Goal: Transaction & Acquisition: Purchase product/service

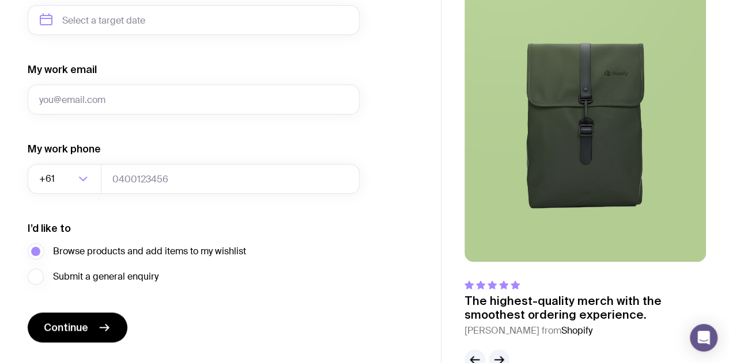
scroll to position [615, 0]
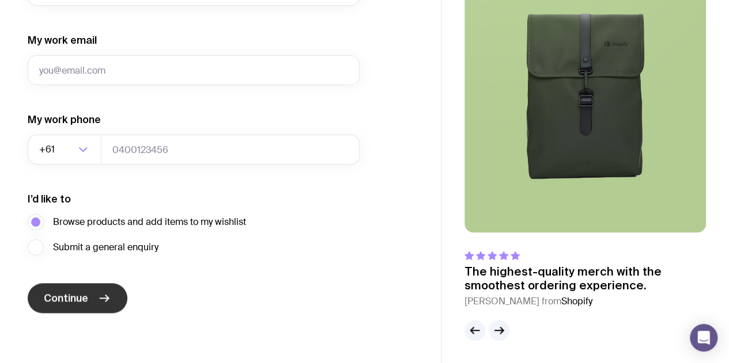
click at [55, 295] on span "Continue" at bounding box center [66, 298] width 44 height 14
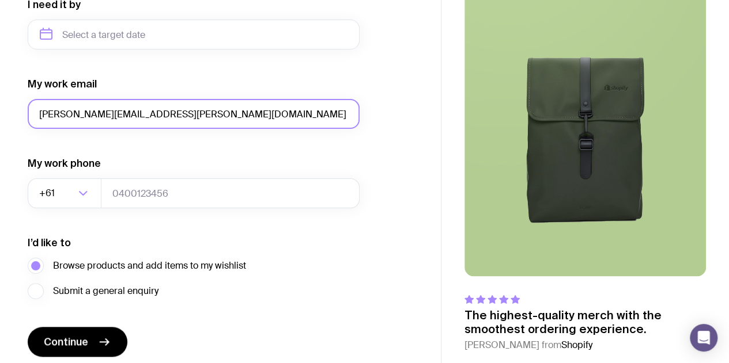
scroll to position [578, 0]
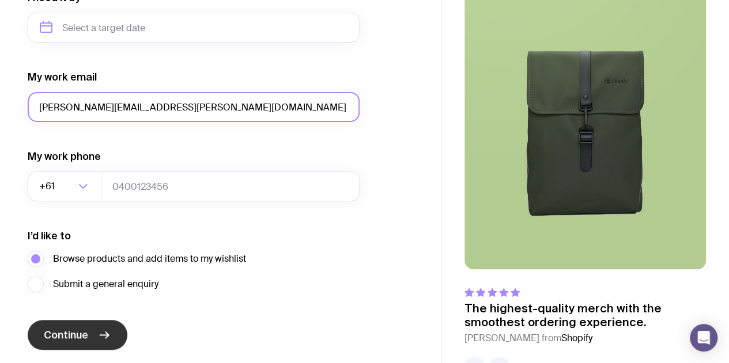
type input "[PERSON_NAME][EMAIL_ADDRESS][PERSON_NAME][DOMAIN_NAME]"
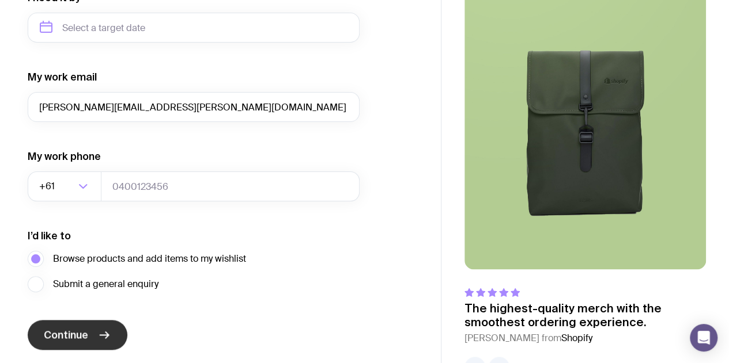
click at [74, 336] on span "Continue" at bounding box center [66, 335] width 44 height 14
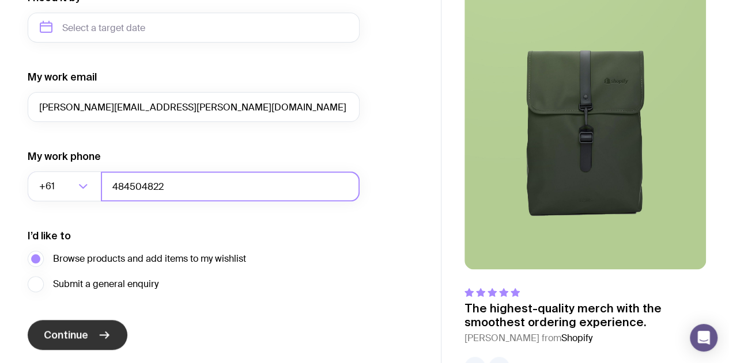
type input "484504822"
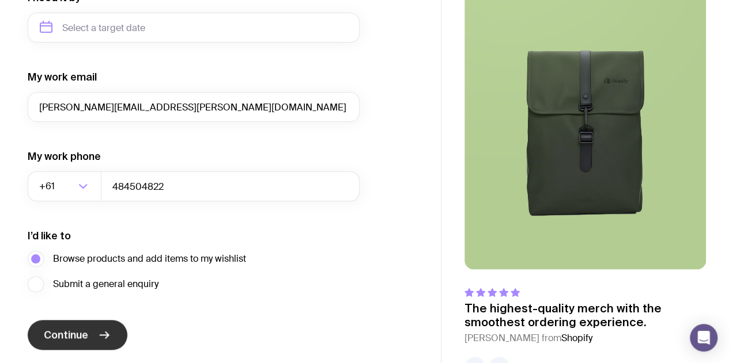
click at [89, 330] on button "Continue" at bounding box center [78, 335] width 100 height 30
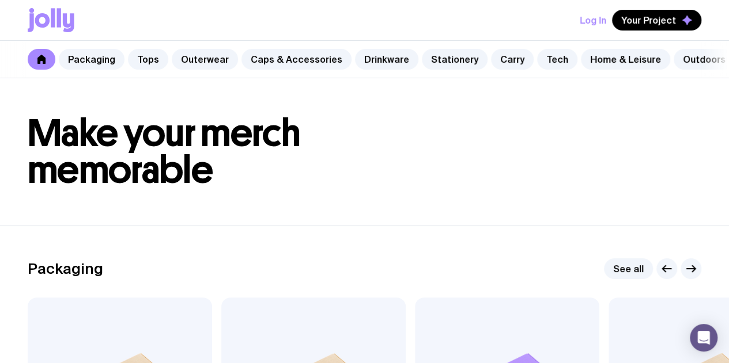
click at [37, 59] on icon at bounding box center [41, 59] width 9 height 9
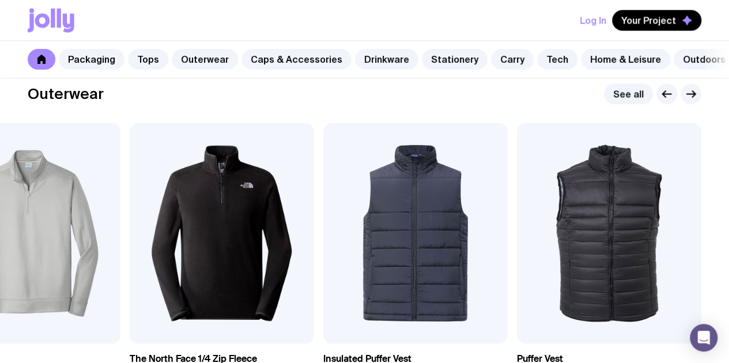
scroll to position [881, 0]
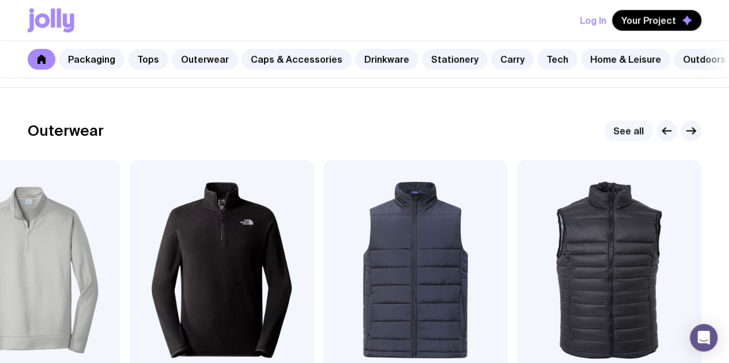
click at [628, 141] on link "See all" at bounding box center [628, 130] width 49 height 21
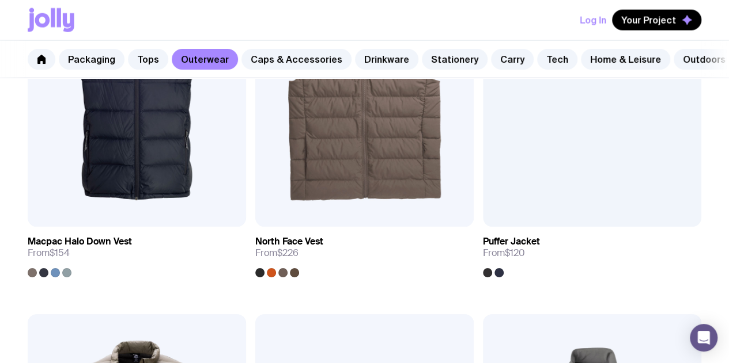
scroll to position [1382, 0]
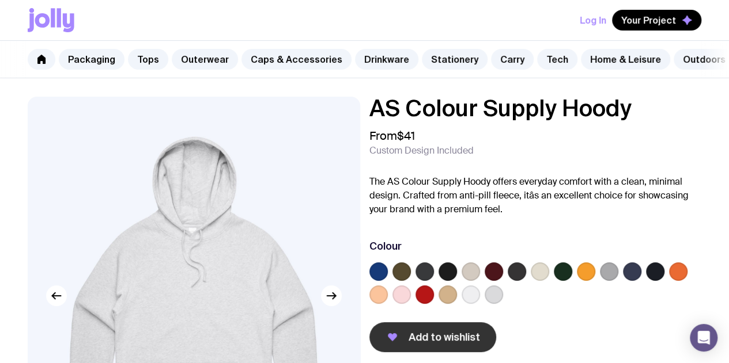
click at [433, 340] on span "Add to wishlist" at bounding box center [443, 338] width 71 height 14
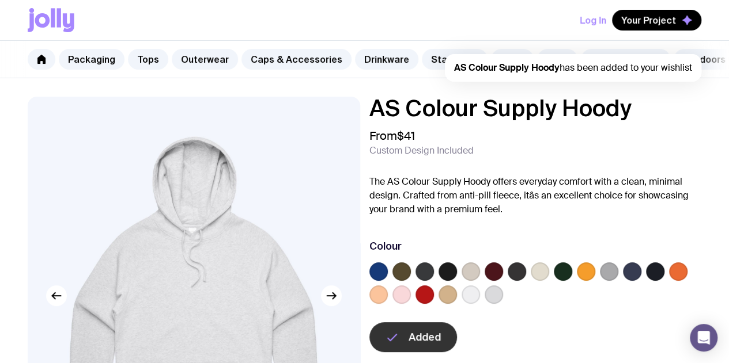
click at [571, 67] on span "AS Colour Supply Hoody has been added to your wishlist" at bounding box center [573, 68] width 238 height 12
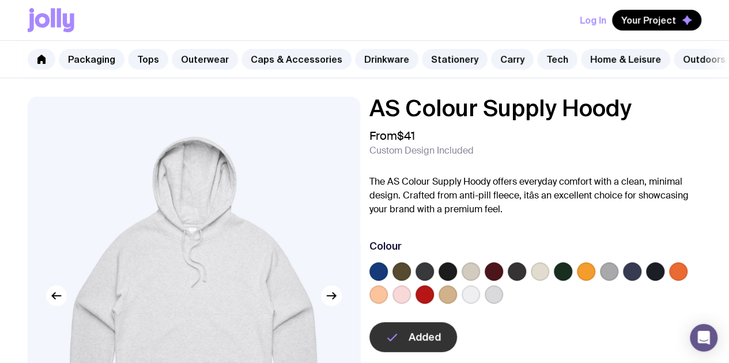
click at [647, 6] on div "Log In Your Project" at bounding box center [364, 20] width 673 height 40
click at [633, 25] on span "Your Project" at bounding box center [648, 20] width 55 height 12
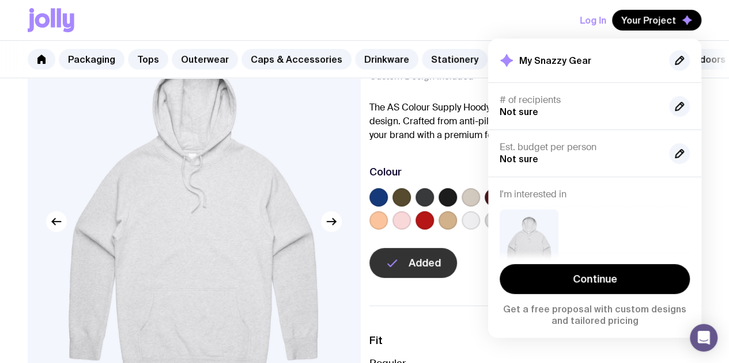
scroll to position [75, 0]
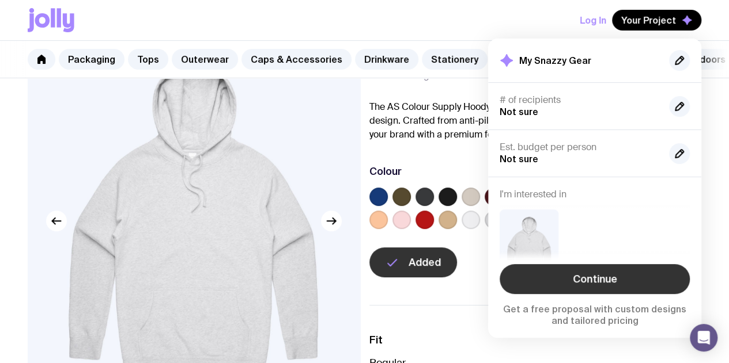
click at [555, 276] on link "Continue" at bounding box center [594, 279] width 190 height 30
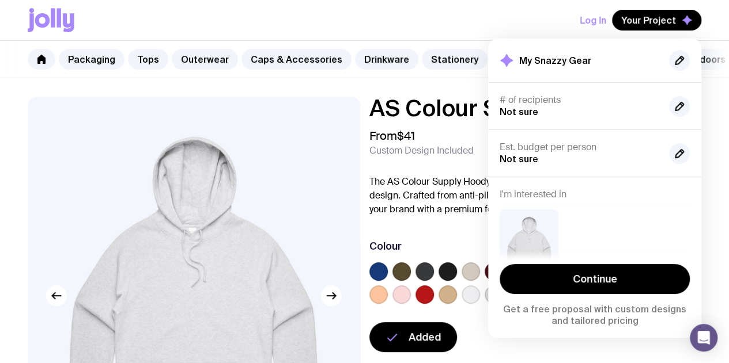
scroll to position [42, 0]
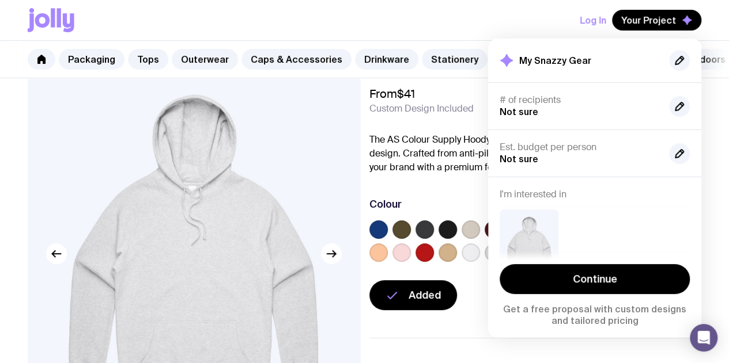
click at [457, 230] on label at bounding box center [447, 230] width 18 height 18
click at [0, 0] on input "radio" at bounding box center [0, 0] width 0 height 0
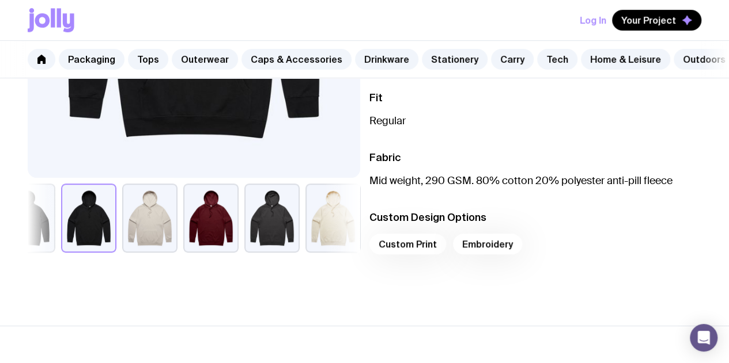
scroll to position [316, 0]
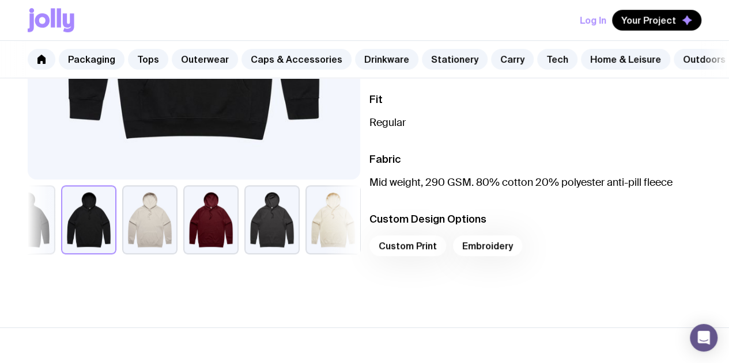
click at [435, 256] on div "Custom Print Embroidery" at bounding box center [535, 250] width 332 height 28
click at [496, 254] on div "Custom Print Embroidery" at bounding box center [535, 250] width 332 height 28
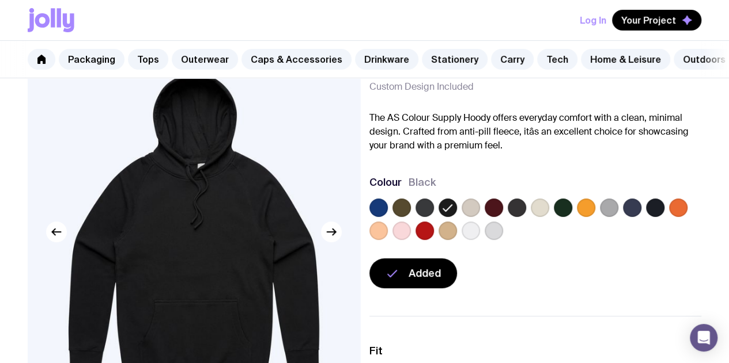
scroll to position [62, 0]
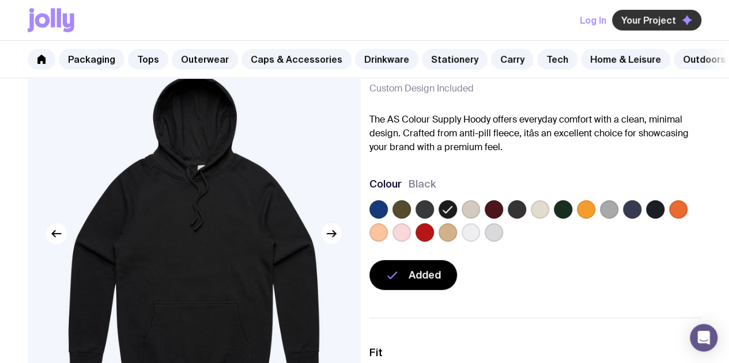
click at [657, 16] on span "Your Project" at bounding box center [648, 20] width 55 height 12
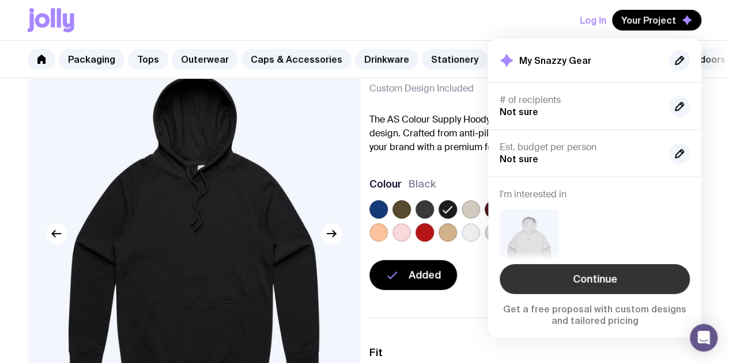
click at [586, 277] on link "Continue" at bounding box center [594, 279] width 190 height 30
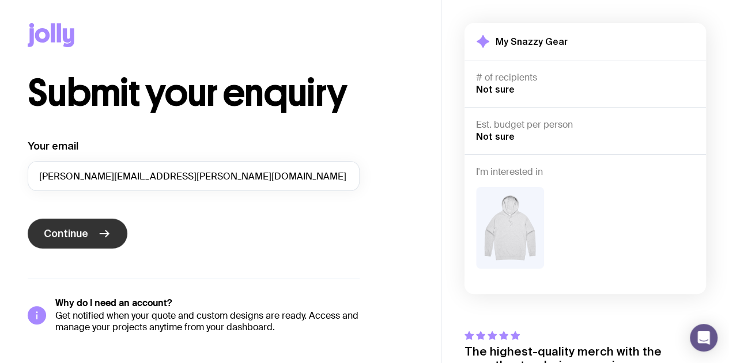
click at [86, 233] on span "Continue" at bounding box center [66, 234] width 44 height 14
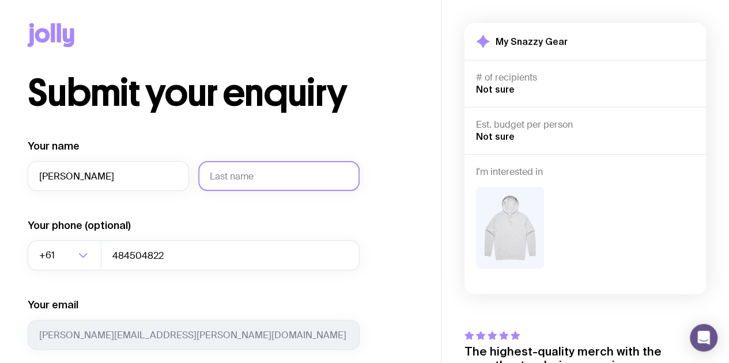
type input "emilia"
click at [228, 182] on input "text" at bounding box center [278, 176] width 161 height 30
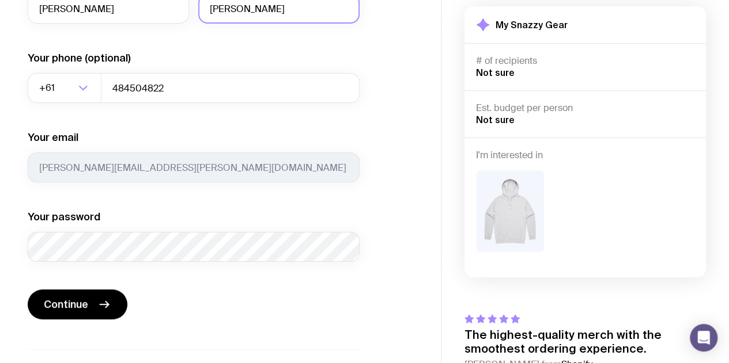
scroll to position [169, 0]
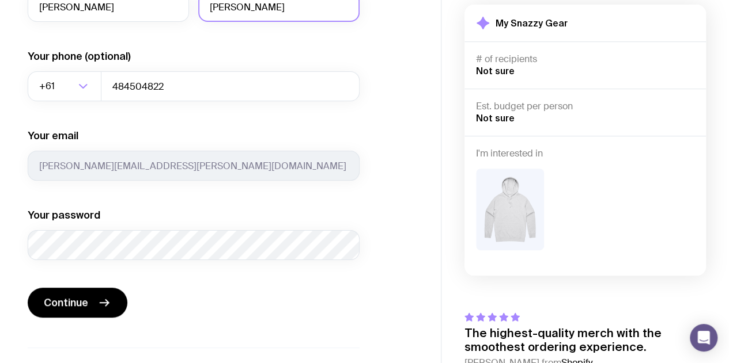
type input "bivona"
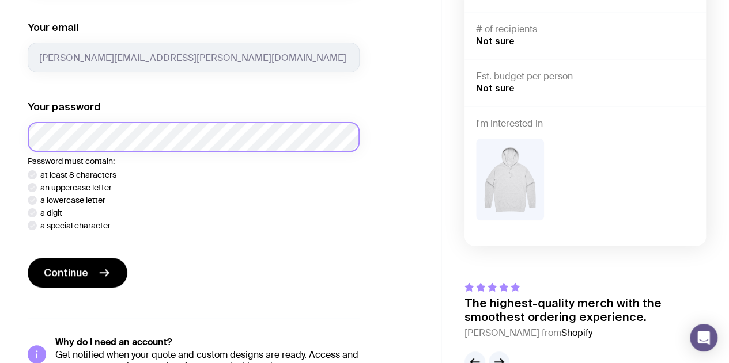
scroll to position [279, 0]
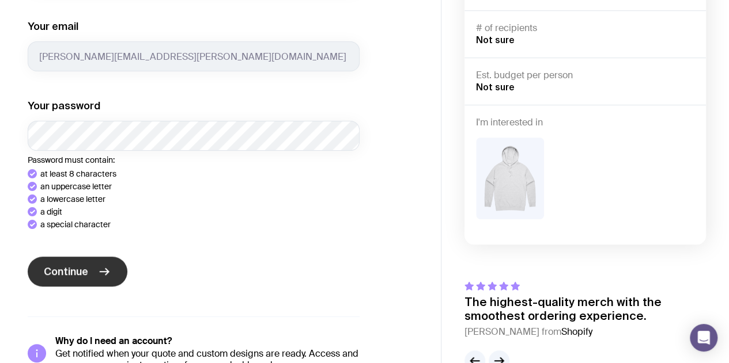
click at [75, 269] on button "Continue" at bounding box center [78, 272] width 100 height 30
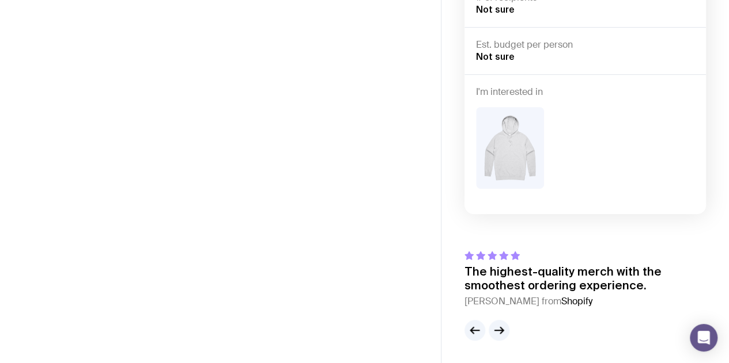
scroll to position [78, 0]
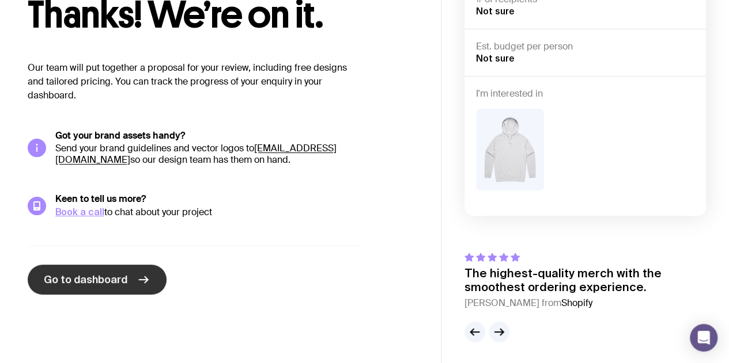
click at [101, 281] on span "Go to dashboard" at bounding box center [86, 280] width 84 height 14
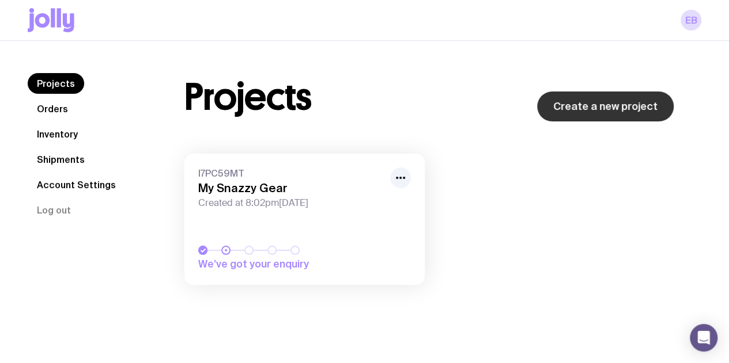
click at [590, 105] on link "Create a new project" at bounding box center [605, 107] width 137 height 30
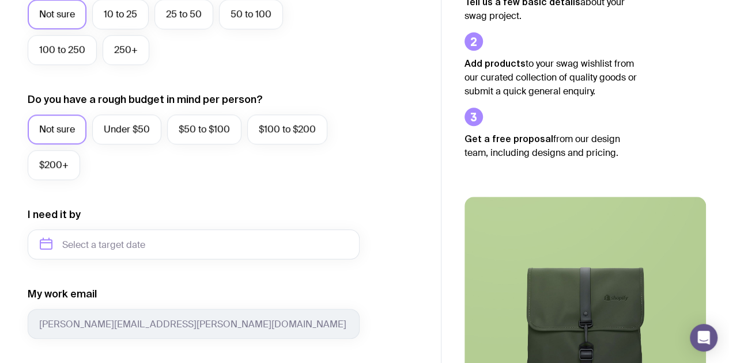
scroll to position [362, 0]
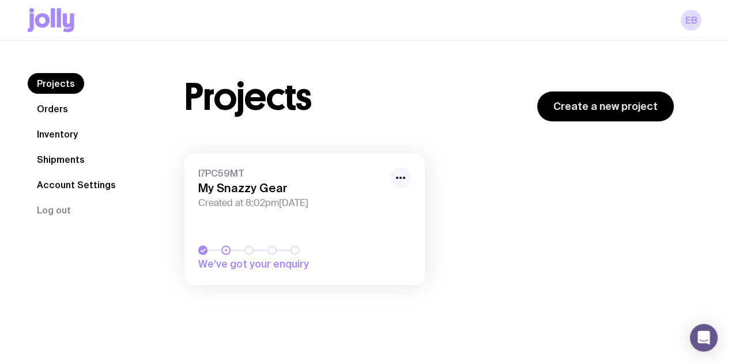
click at [395, 180] on icon "button" at bounding box center [400, 178] width 14 height 14
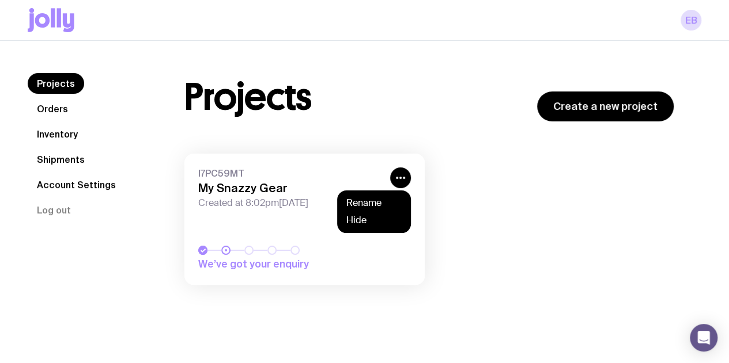
scroll to position [40, 0]
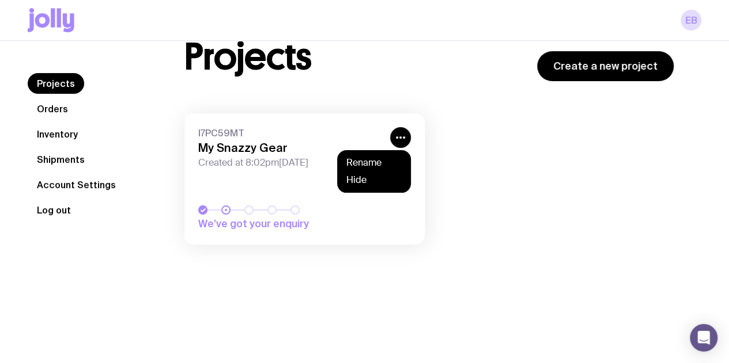
click at [52, 211] on button "Log out" at bounding box center [54, 210] width 52 height 21
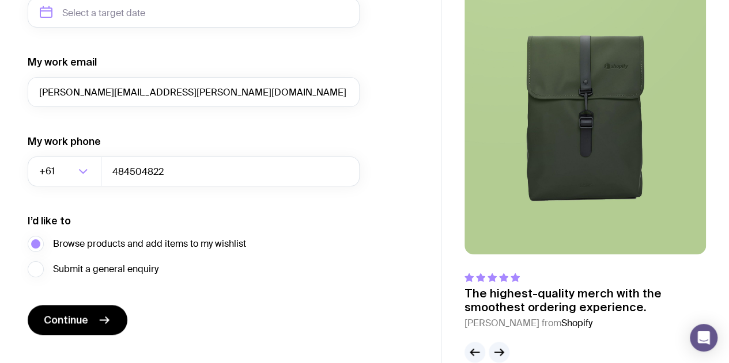
scroll to position [594, 0]
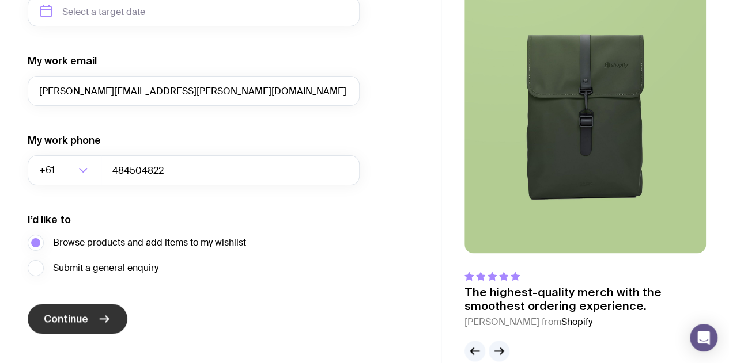
click at [71, 320] on span "Continue" at bounding box center [66, 319] width 44 height 14
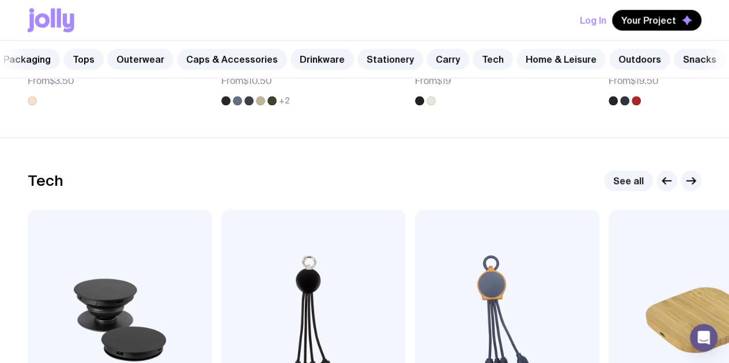
scroll to position [2734, 0]
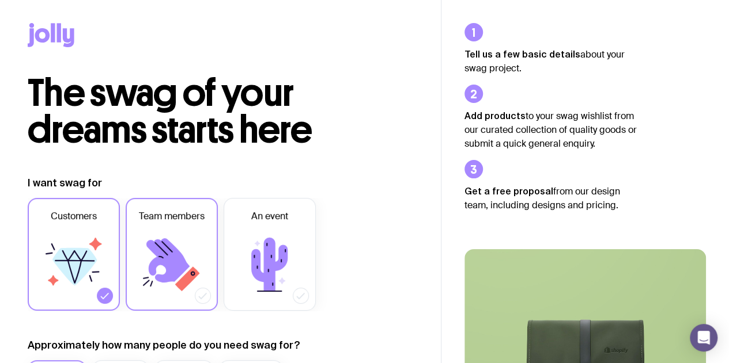
click at [171, 216] on span "Team members" at bounding box center [172, 217] width 66 height 14
click at [0, 0] on input "Team members" at bounding box center [0, 0] width 0 height 0
click at [291, 243] on icon at bounding box center [269, 264] width 69 height 69
click at [0, 0] on input "An event" at bounding box center [0, 0] width 0 height 0
click at [274, 247] on icon at bounding box center [269, 265] width 36 height 54
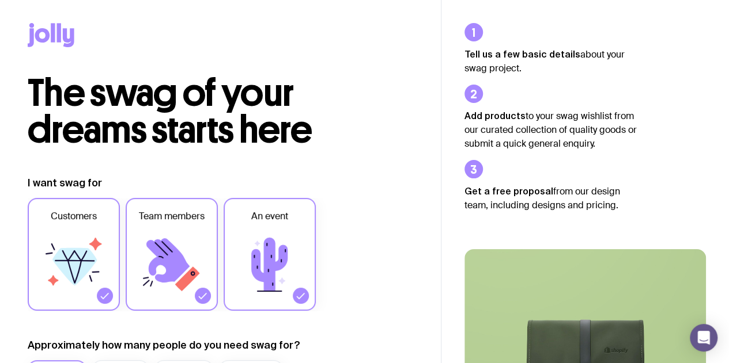
click at [0, 0] on input "An event" at bounding box center [0, 0] width 0 height 0
click at [99, 260] on icon at bounding box center [73, 264] width 69 height 69
click at [0, 0] on input "Customers" at bounding box center [0, 0] width 0 height 0
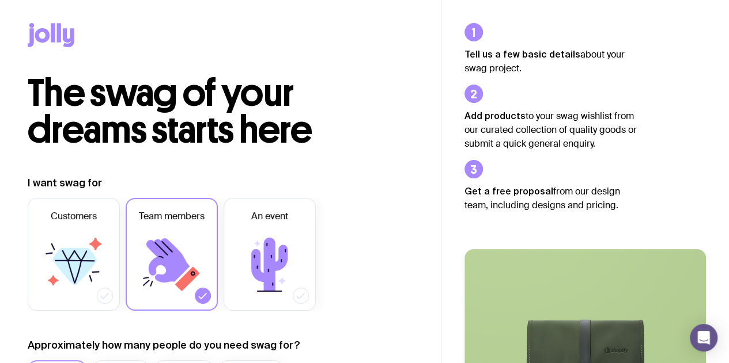
click at [179, 277] on icon at bounding box center [171, 264] width 69 height 69
click at [0, 0] on input "Team members" at bounding box center [0, 0] width 0 height 0
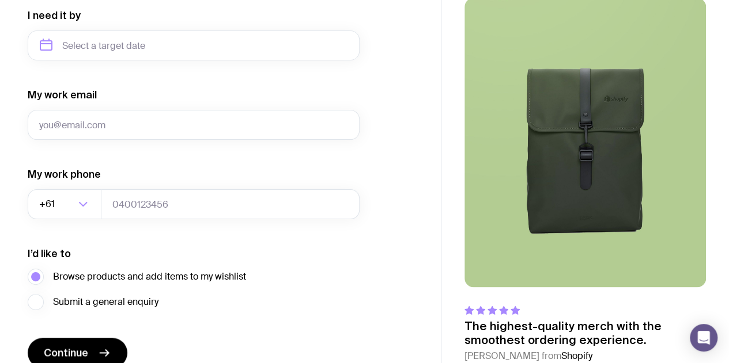
scroll to position [615, 0]
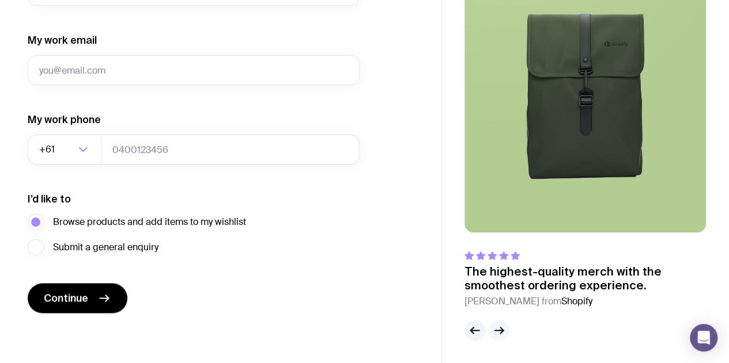
click at [495, 332] on icon "button" at bounding box center [499, 331] width 14 height 14
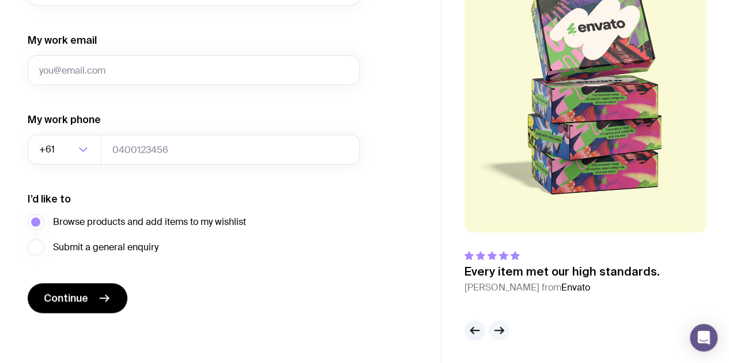
click at [495, 331] on icon "button" at bounding box center [499, 331] width 14 height 14
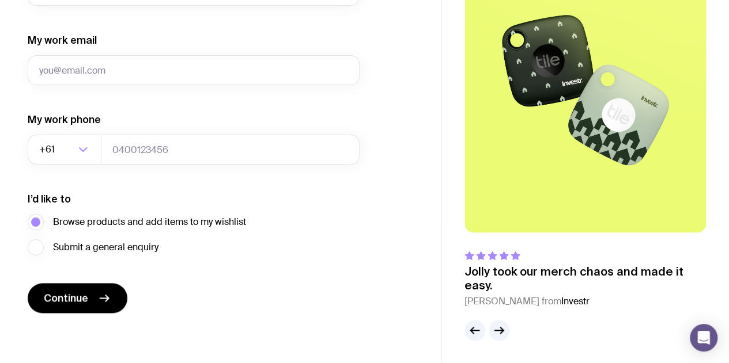
drag, startPoint x: 495, startPoint y: 331, endPoint x: 452, endPoint y: 314, distance: 47.1
click at [452, 314] on div "The highest-quality merch with the smoothest ordering experience. Bertie O. fro…" at bounding box center [584, 123] width 287 height 435
